Goal: Task Accomplishment & Management: Complete application form

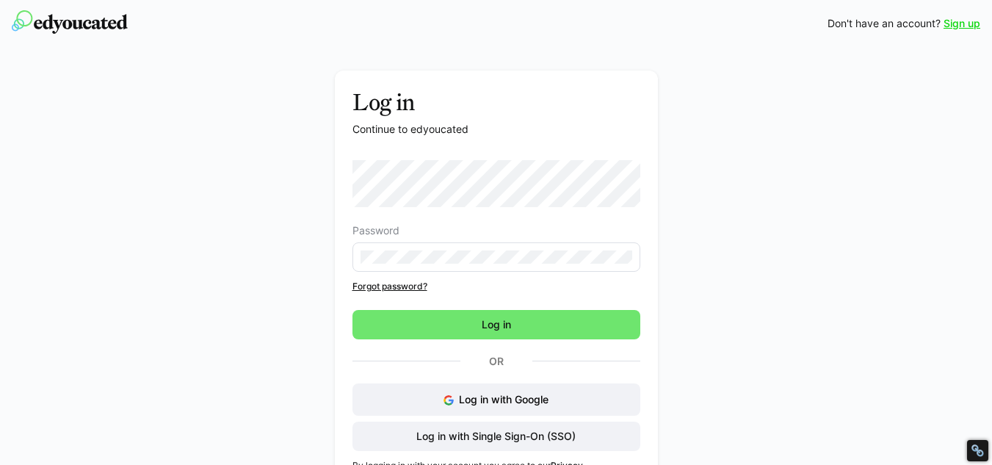
drag, startPoint x: 11, startPoint y: 173, endPoint x: 55, endPoint y: 175, distance: 44.2
click at [11, 173] on div "Log in Continue to edyoucated Password Forgot password? Log in Or Log in with G…" at bounding box center [496, 277] width 992 height 461
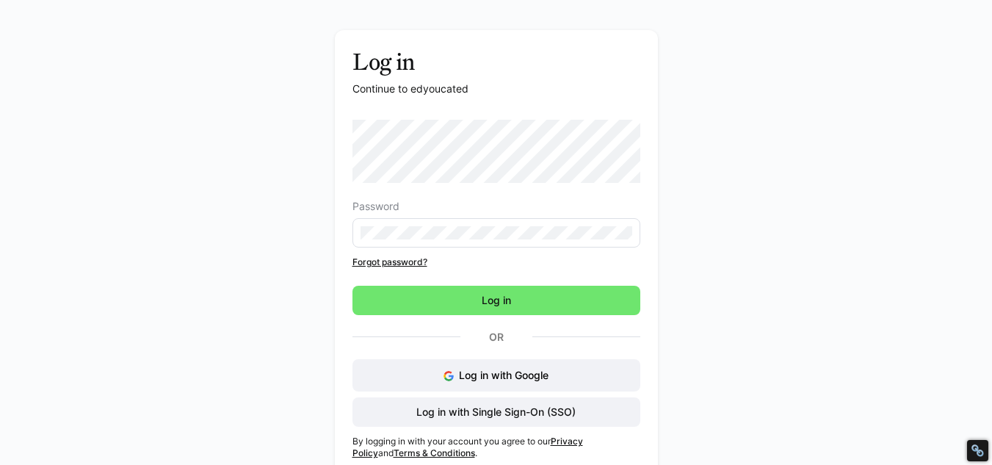
scroll to position [59, 0]
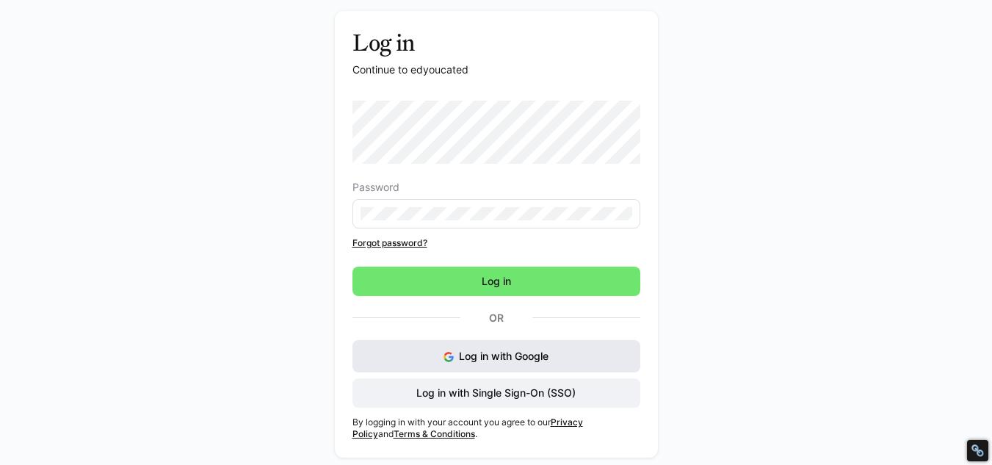
click at [496, 352] on span "Log in with Google" at bounding box center [504, 355] width 90 height 12
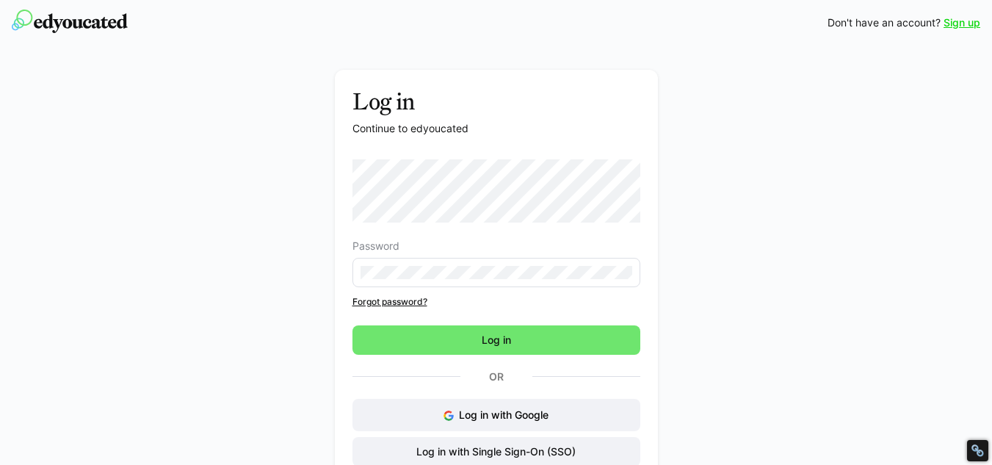
scroll to position [0, 0]
click at [958, 24] on link "Sign up" at bounding box center [961, 23] width 37 height 15
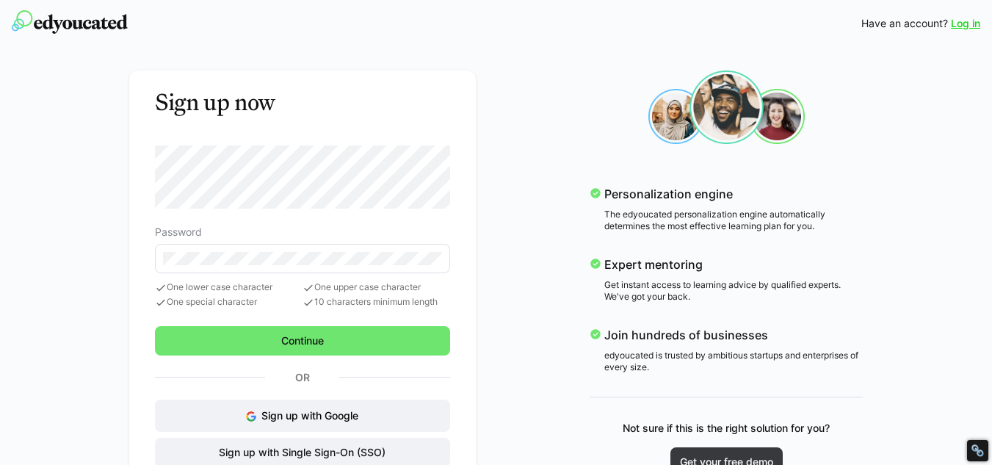
click at [79, 151] on div "Sign up now Password One lower case character One special character One upper c…" at bounding box center [496, 287] width 848 height 455
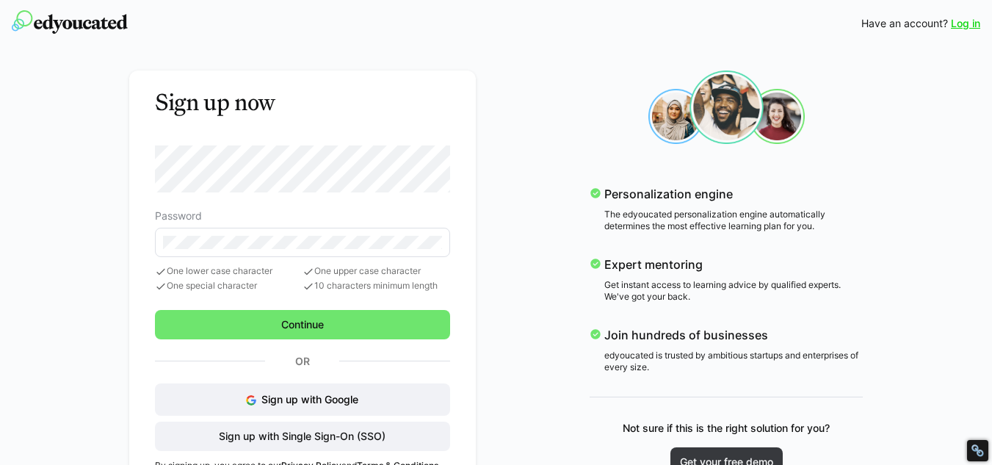
click at [30, 163] on div "Sign up now Password One lower case character One special character One upper c…" at bounding box center [496, 273] width 992 height 452
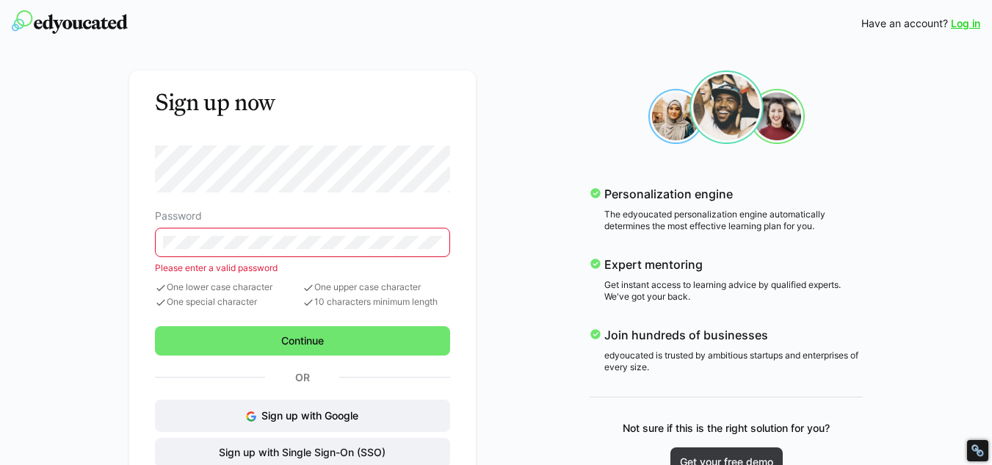
click at [79, 178] on div "Sign up now Password Please enter a valid password One lower case character One…" at bounding box center [496, 287] width 848 height 455
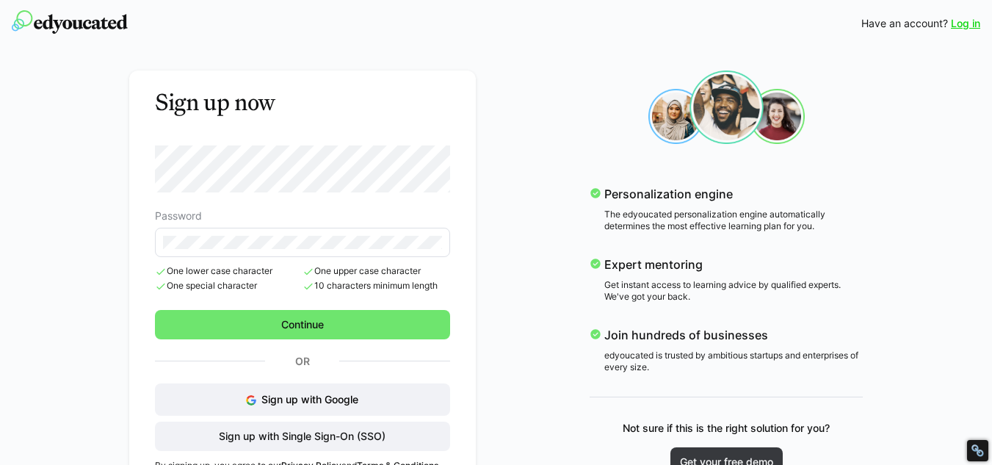
click at [89, 237] on div "Sign up now Password One lower case character One special character One upper c…" at bounding box center [496, 279] width 848 height 439
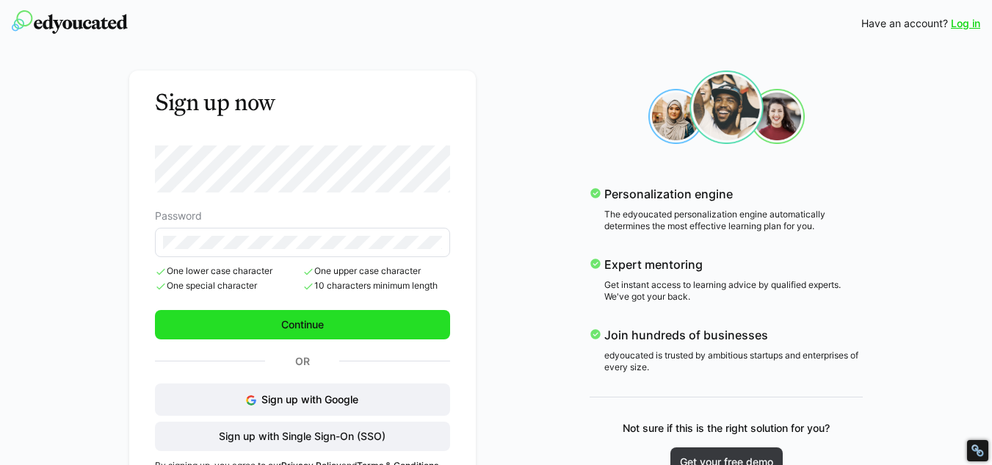
click at [300, 330] on span "Continue" at bounding box center [302, 324] width 47 height 15
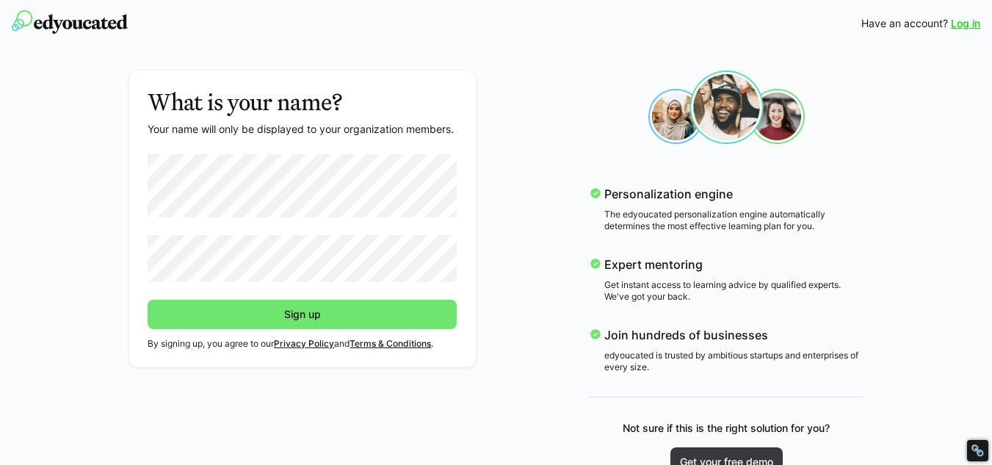
click at [76, 110] on div "What is your name? Your name will only be displayed to your organization member…" at bounding box center [496, 273] width 848 height 427
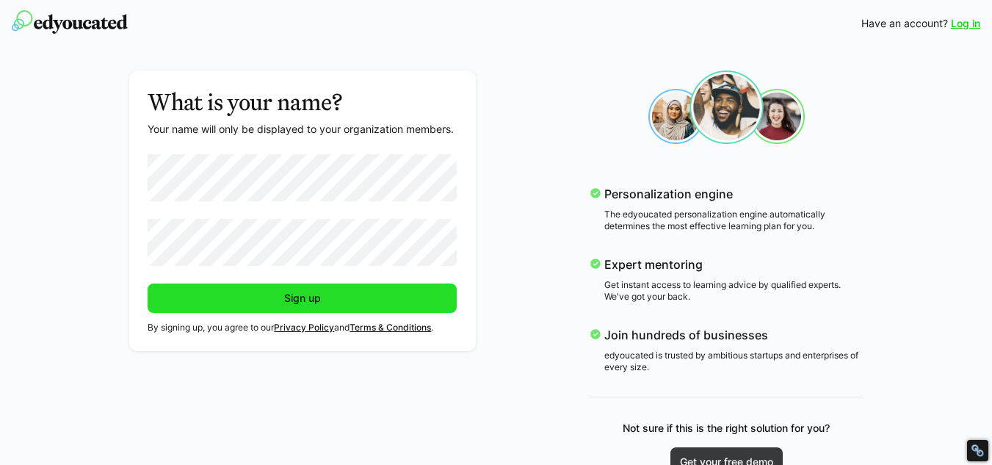
click at [333, 298] on span "Sign up" at bounding box center [302, 297] width 309 height 29
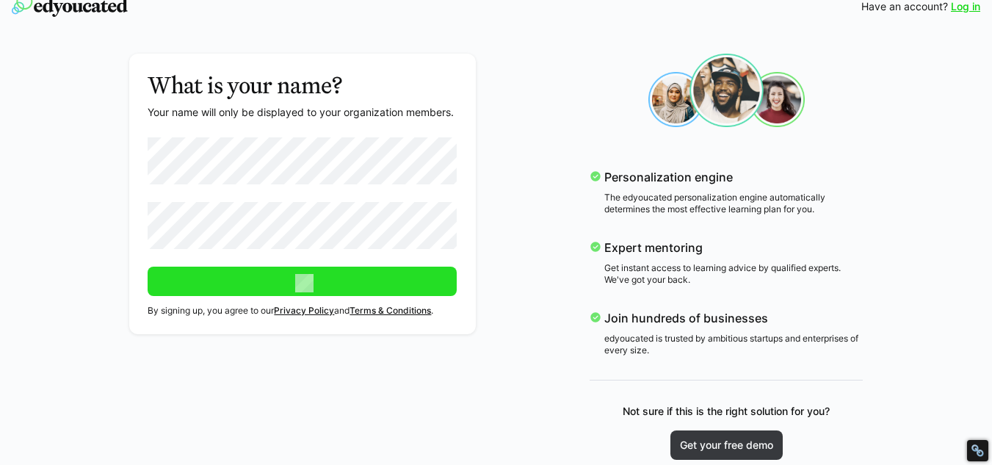
scroll to position [22, 0]
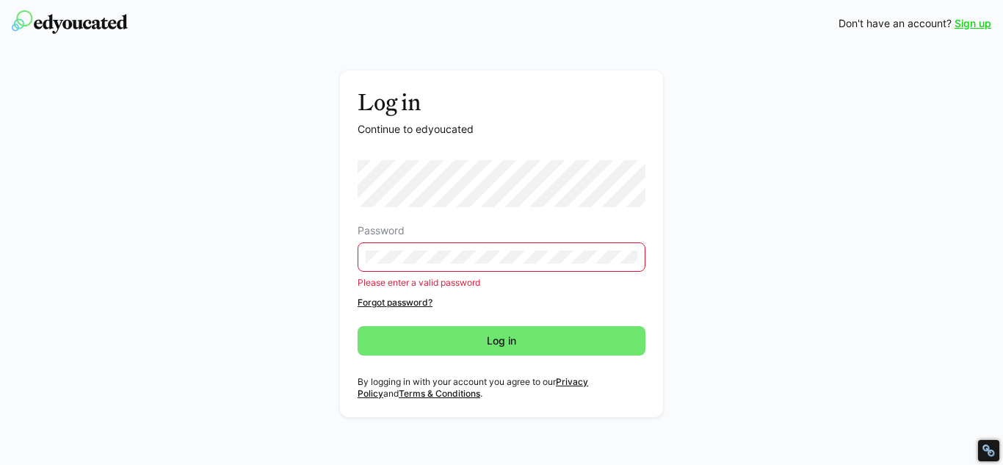
click at [105, 138] on div "Log in Continue to edyoucated Password Please enter a valid password Forgot pas…" at bounding box center [501, 247] width 827 height 354
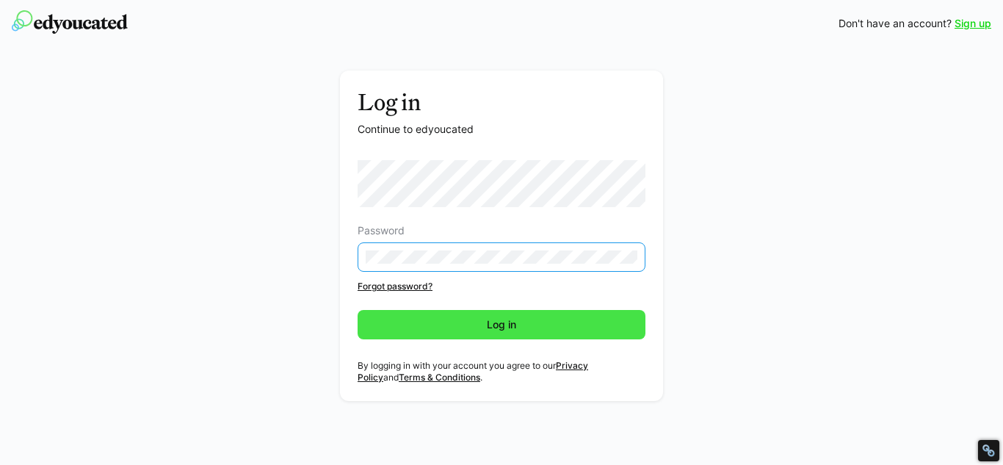
click at [454, 333] on span "Log in" at bounding box center [502, 324] width 288 height 29
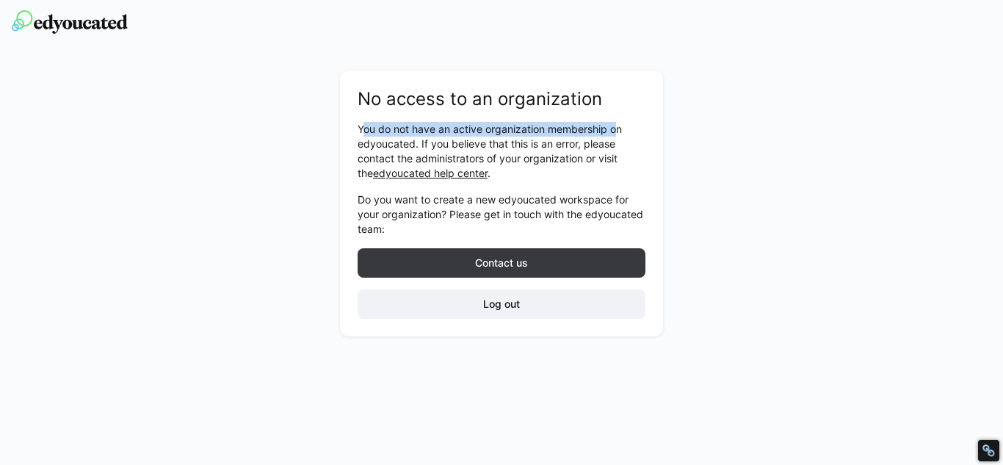
drag, startPoint x: 363, startPoint y: 130, endPoint x: 620, endPoint y: 130, distance: 257.0
click at [620, 130] on p "You do not have an active organization membership on edyoucated. If you believe…" at bounding box center [502, 151] width 288 height 59
click at [90, 23] on img at bounding box center [70, 21] width 116 height 23
click at [429, 162] on p "You do not have an active organization membership on edyoucated. If you believe…" at bounding box center [502, 151] width 288 height 59
click at [431, 178] on link "edyoucated help center" at bounding box center [430, 173] width 115 height 12
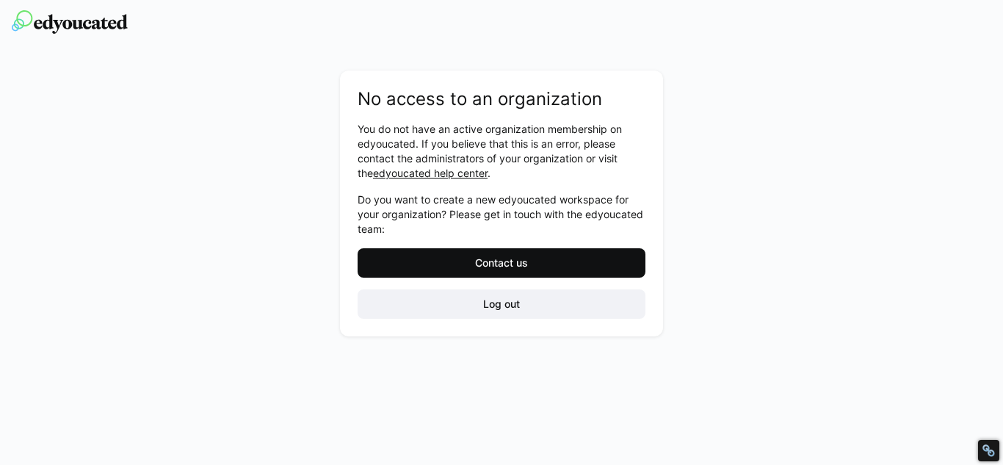
click at [531, 260] on span "Contact us" at bounding box center [502, 262] width 288 height 29
